Goal: Check status: Check status

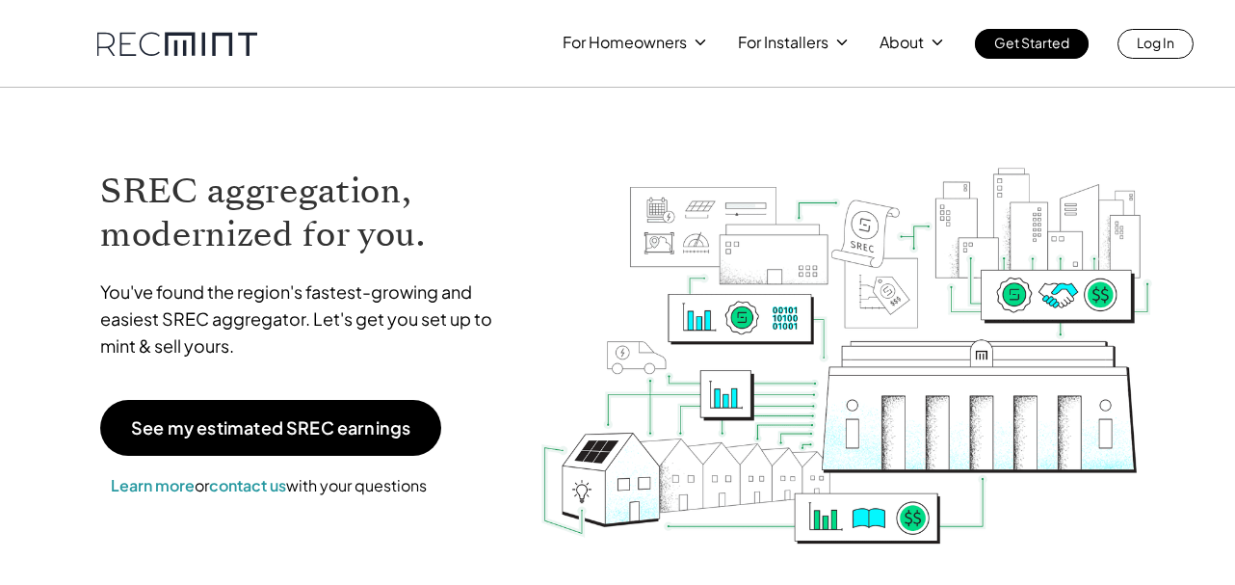
click at [1135, 53] on link "Log In" at bounding box center [1155, 44] width 76 height 30
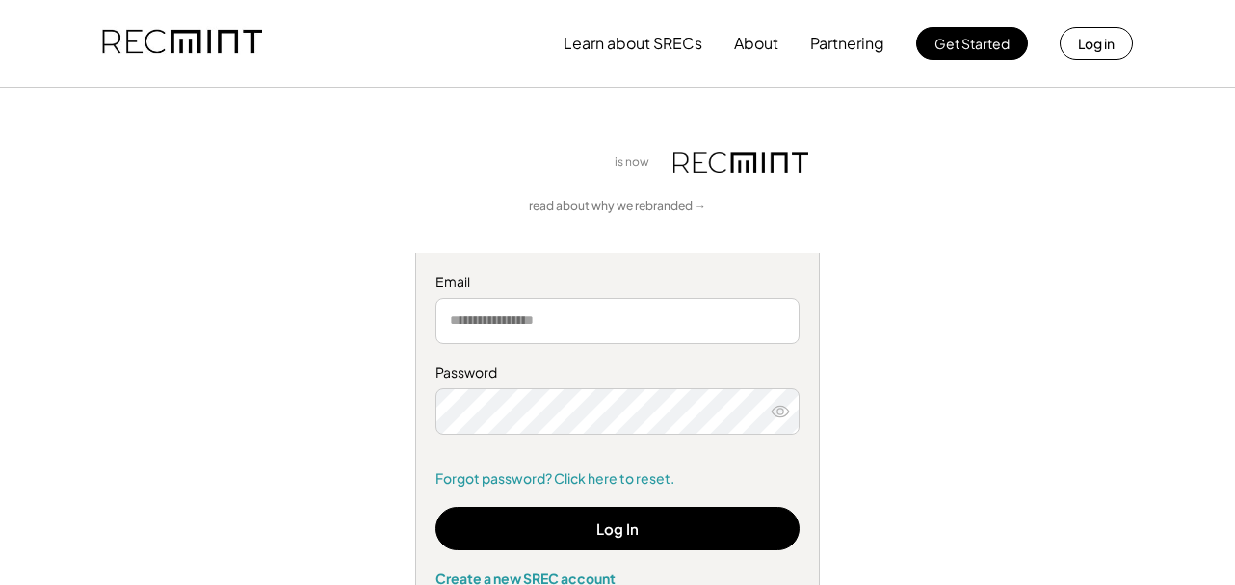
type input "**********"
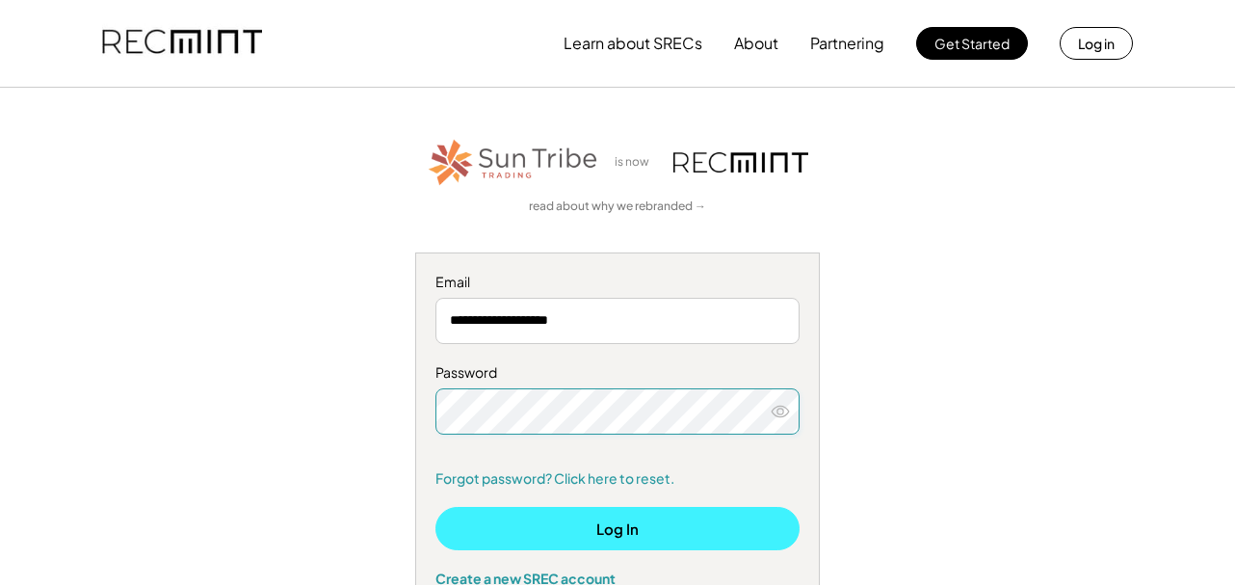
click at [539, 526] on button "Log In" at bounding box center [617, 528] width 364 height 43
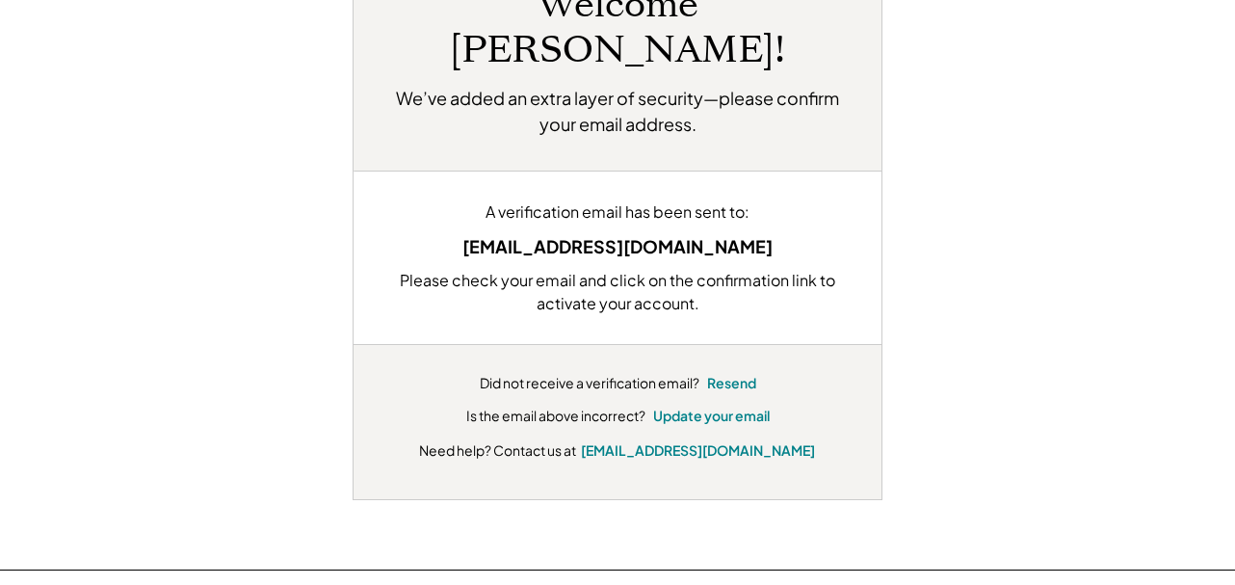
scroll to position [289, 0]
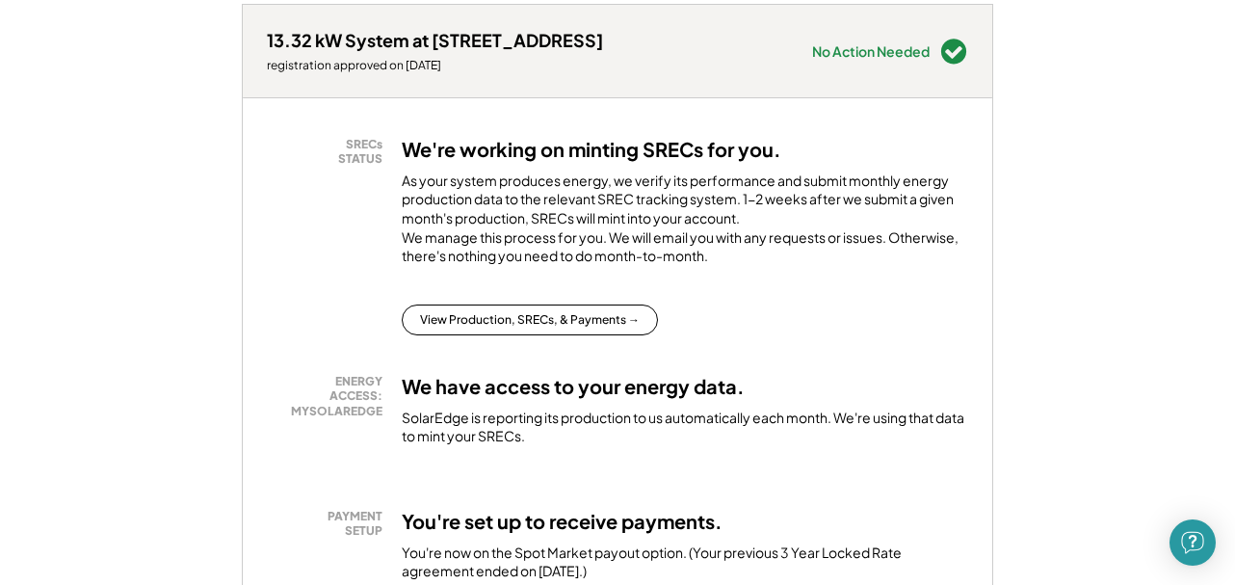
scroll to position [289, 0]
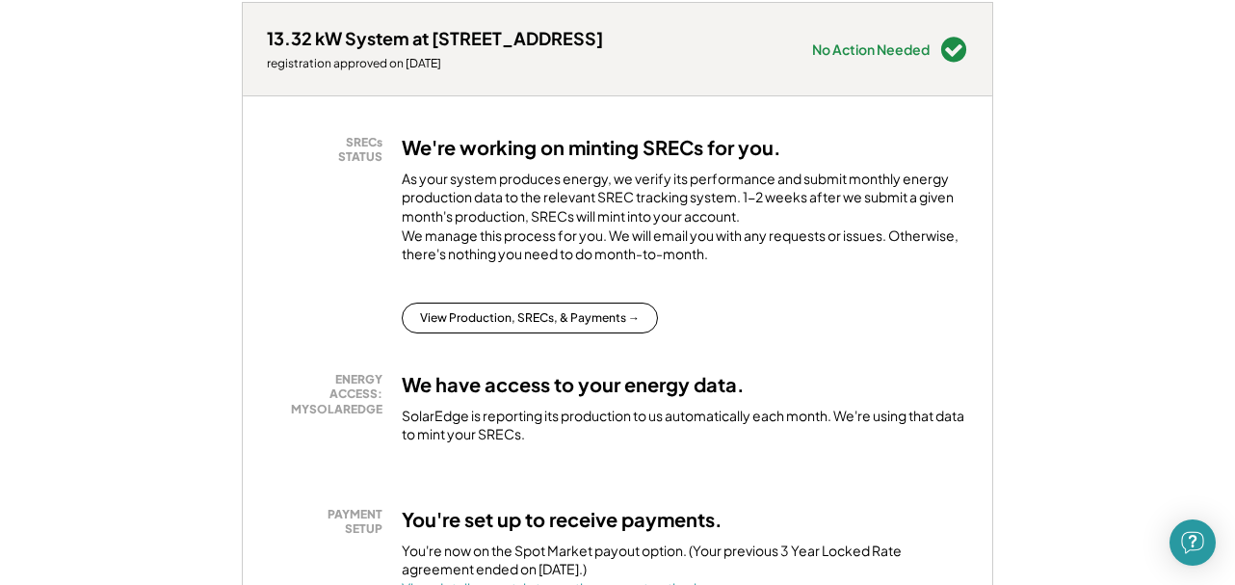
click at [439, 353] on div "SRECs STATUS We're working on minting SRECs for you. As your system produces en…" at bounding box center [617, 382] width 749 height 573
click at [440, 333] on button "View Production, SRECs, & Payments →" at bounding box center [530, 317] width 256 height 31
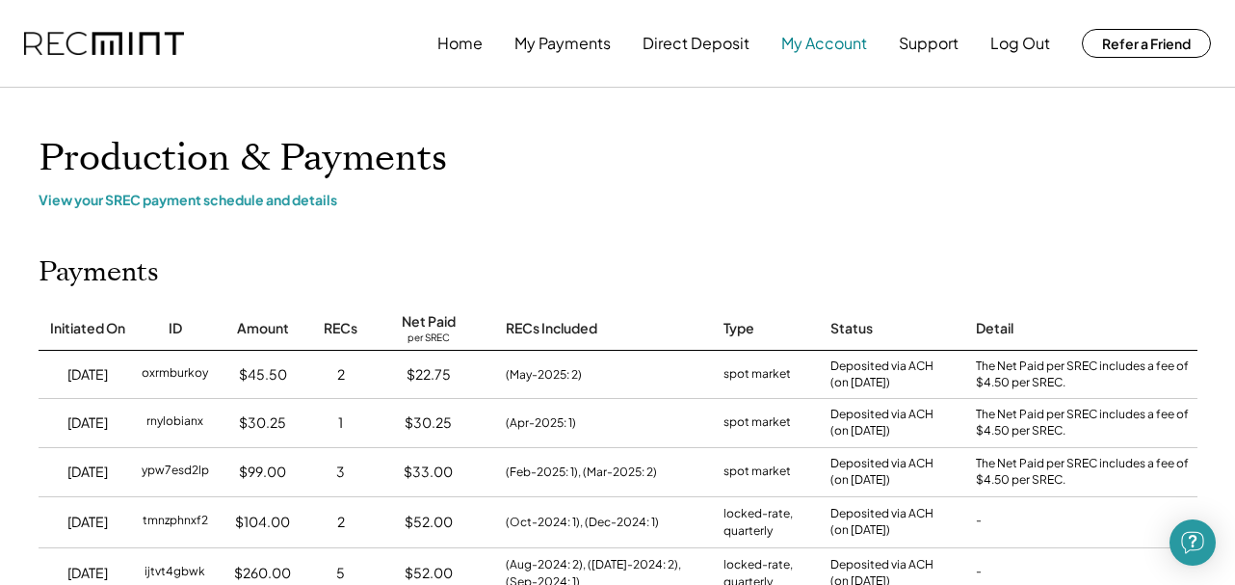
click at [797, 49] on button "My Account" at bounding box center [824, 43] width 86 height 39
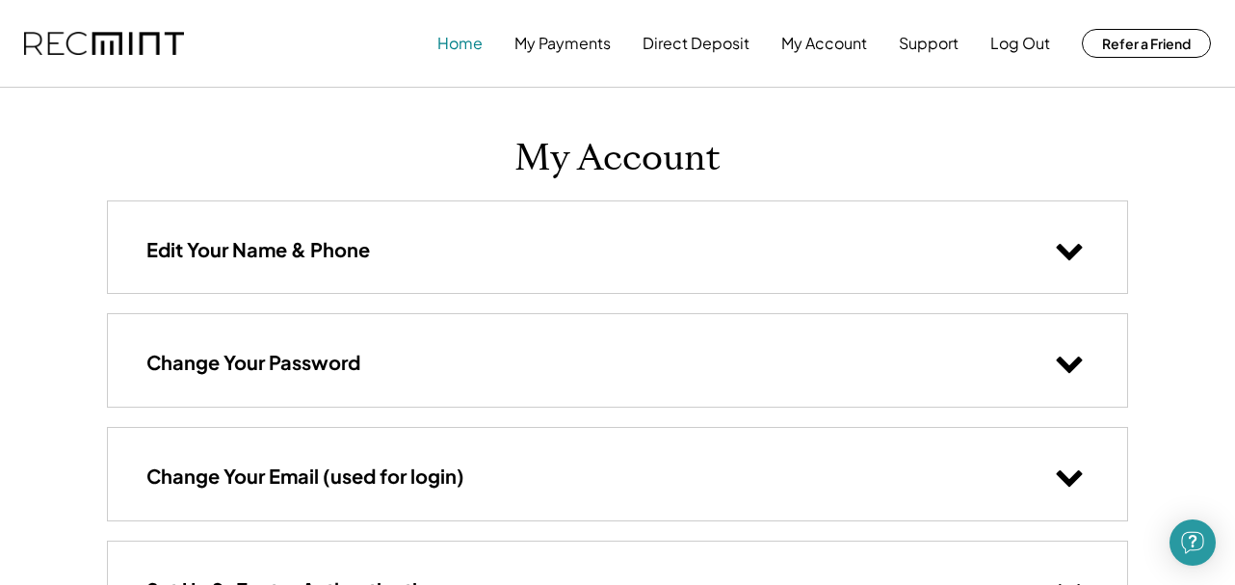
click at [458, 53] on button "Home" at bounding box center [459, 43] width 45 height 39
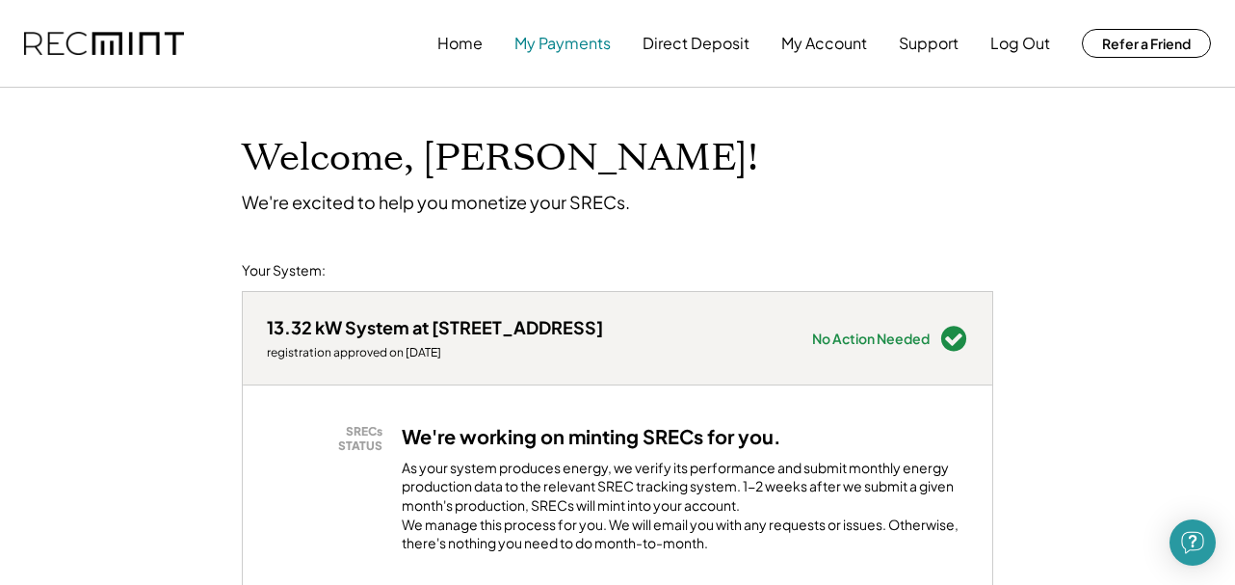
click at [542, 44] on button "My Payments" at bounding box center [562, 43] width 96 height 39
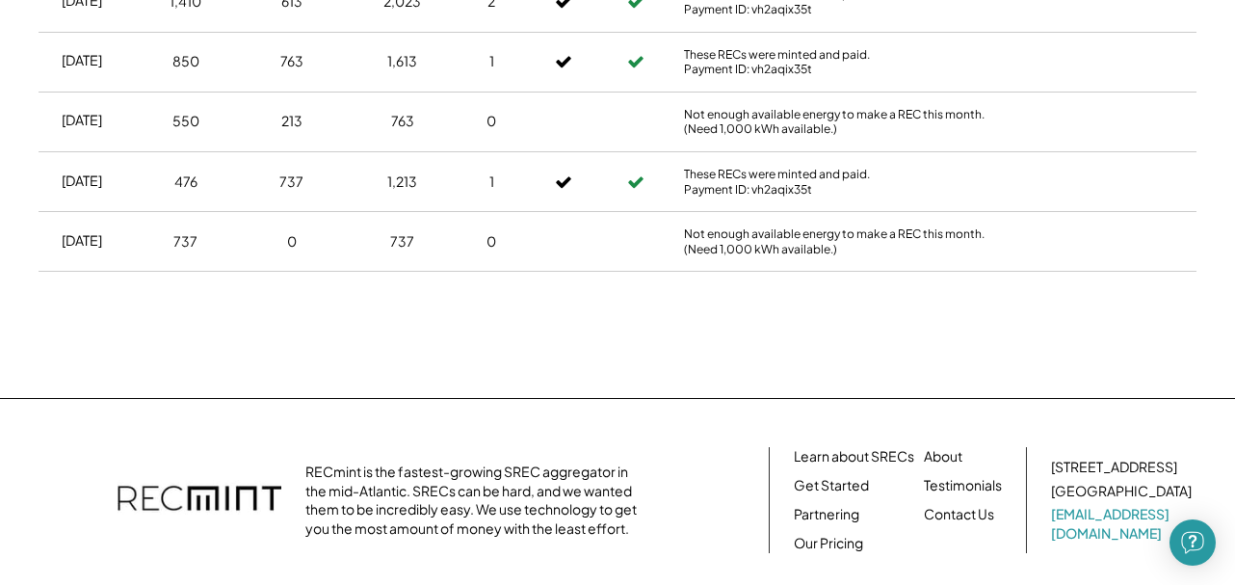
scroll to position [2933, 0]
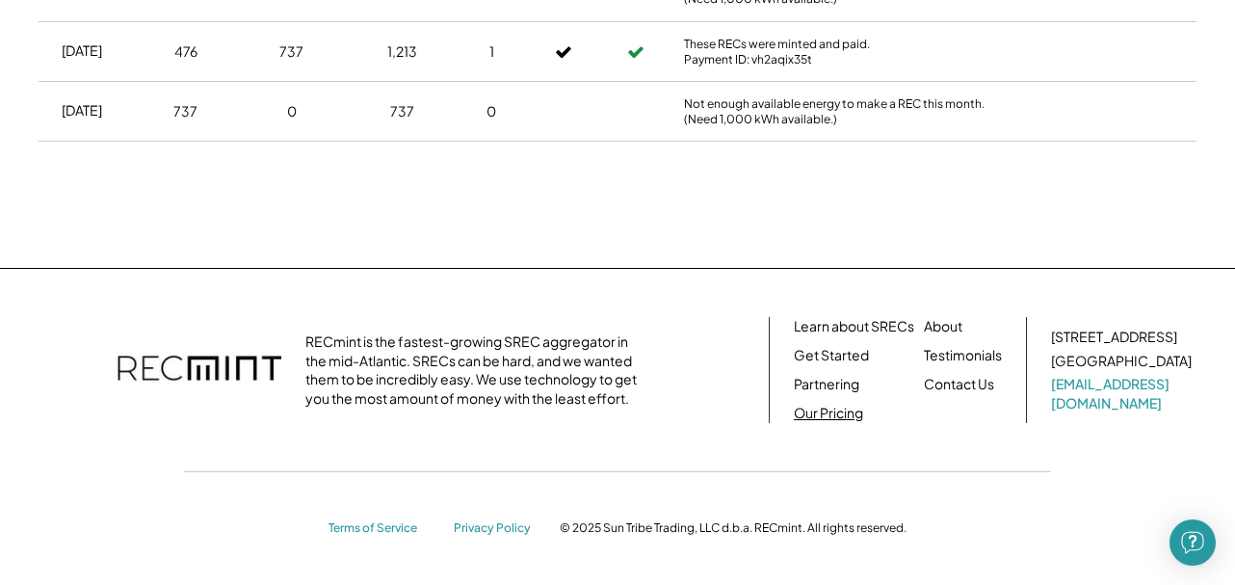
click at [842, 411] on link "Our Pricing" at bounding box center [828, 413] width 69 height 19
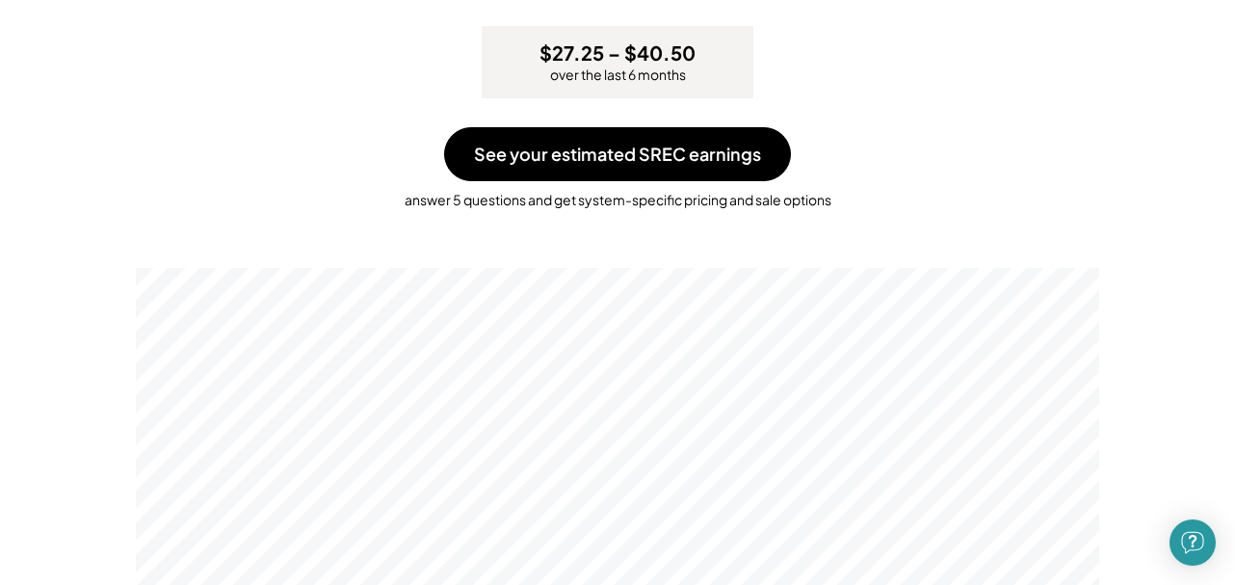
scroll to position [289, 0]
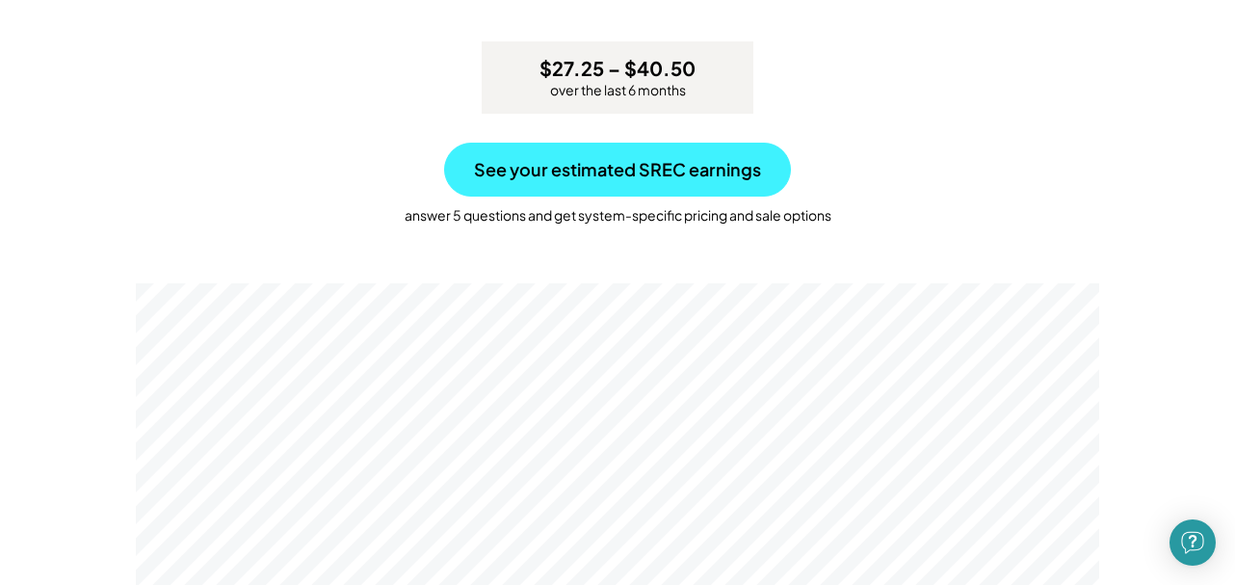
click at [615, 170] on button "See your estimated SREC earnings" at bounding box center [617, 170] width 347 height 54
